Goal: Check status: Check status

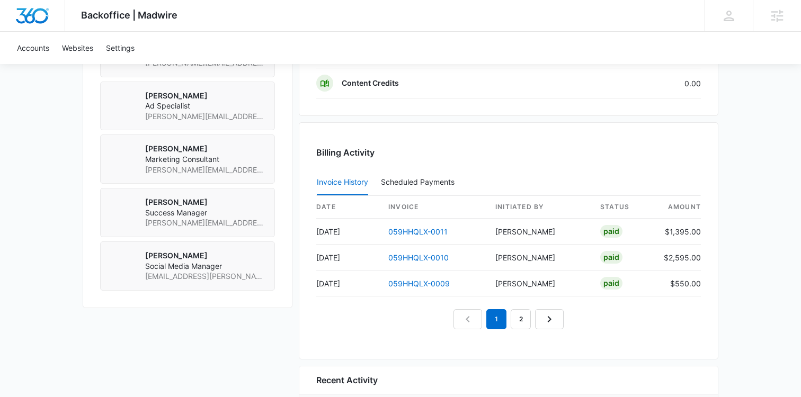
scroll to position [895, 0]
click at [435, 228] on link "059HHQLX-0011" at bounding box center [417, 231] width 59 height 9
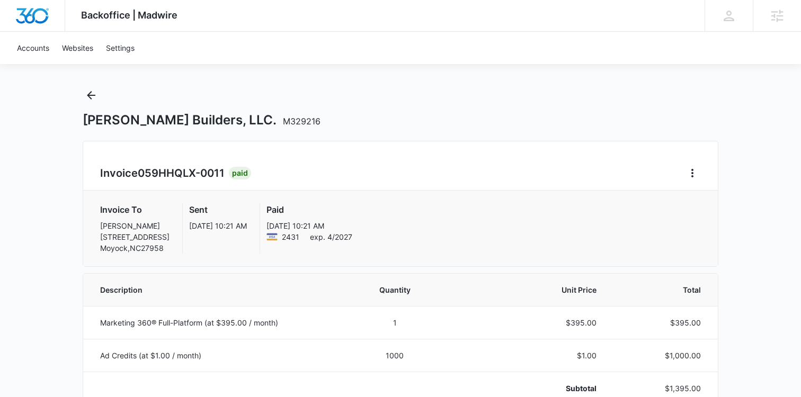
scroll to position [8, 0]
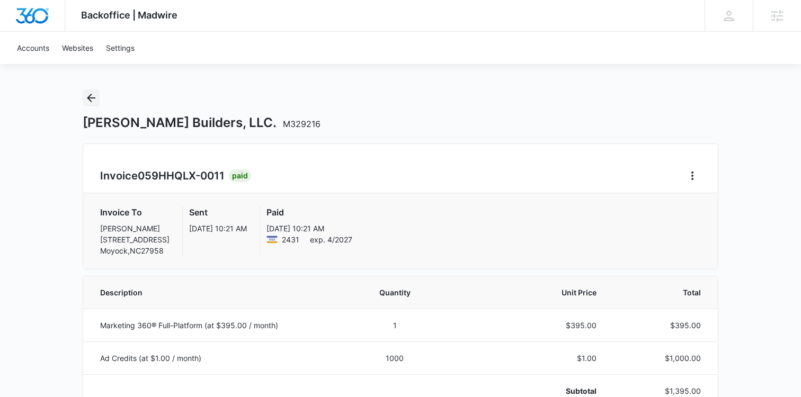
click at [93, 99] on icon "Back" at bounding box center [91, 98] width 13 height 13
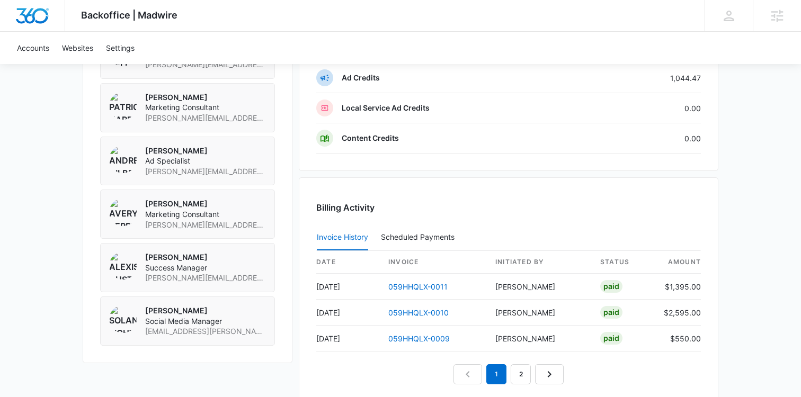
scroll to position [847, 0]
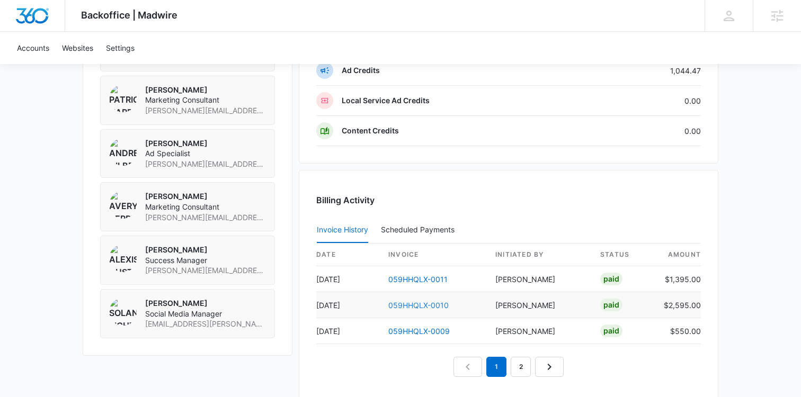
click at [430, 301] on link "059HHQLX-0010" at bounding box center [418, 305] width 60 height 9
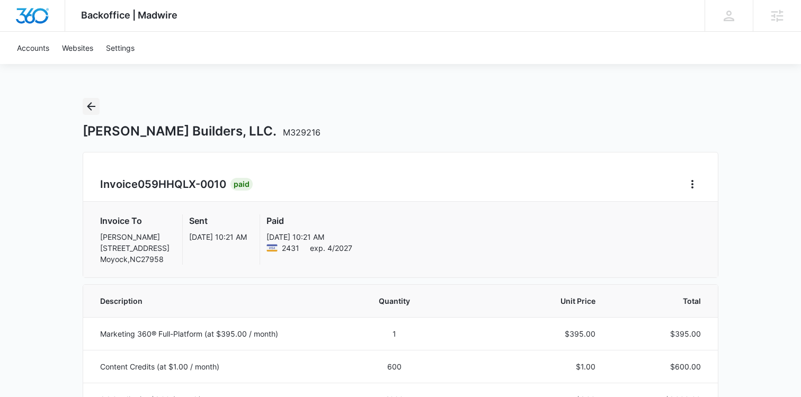
click at [96, 109] on icon "Back" at bounding box center [91, 106] width 13 height 13
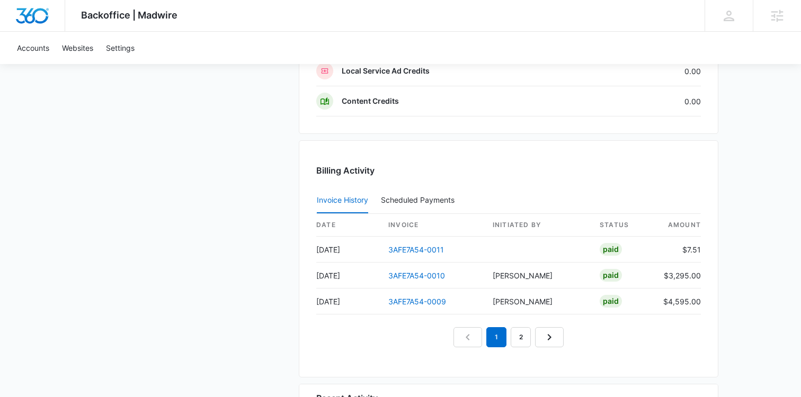
scroll to position [877, 0]
click at [414, 277] on link "3AFE7A54-0010" at bounding box center [416, 274] width 57 height 9
